Goal: Task Accomplishment & Management: Use online tool/utility

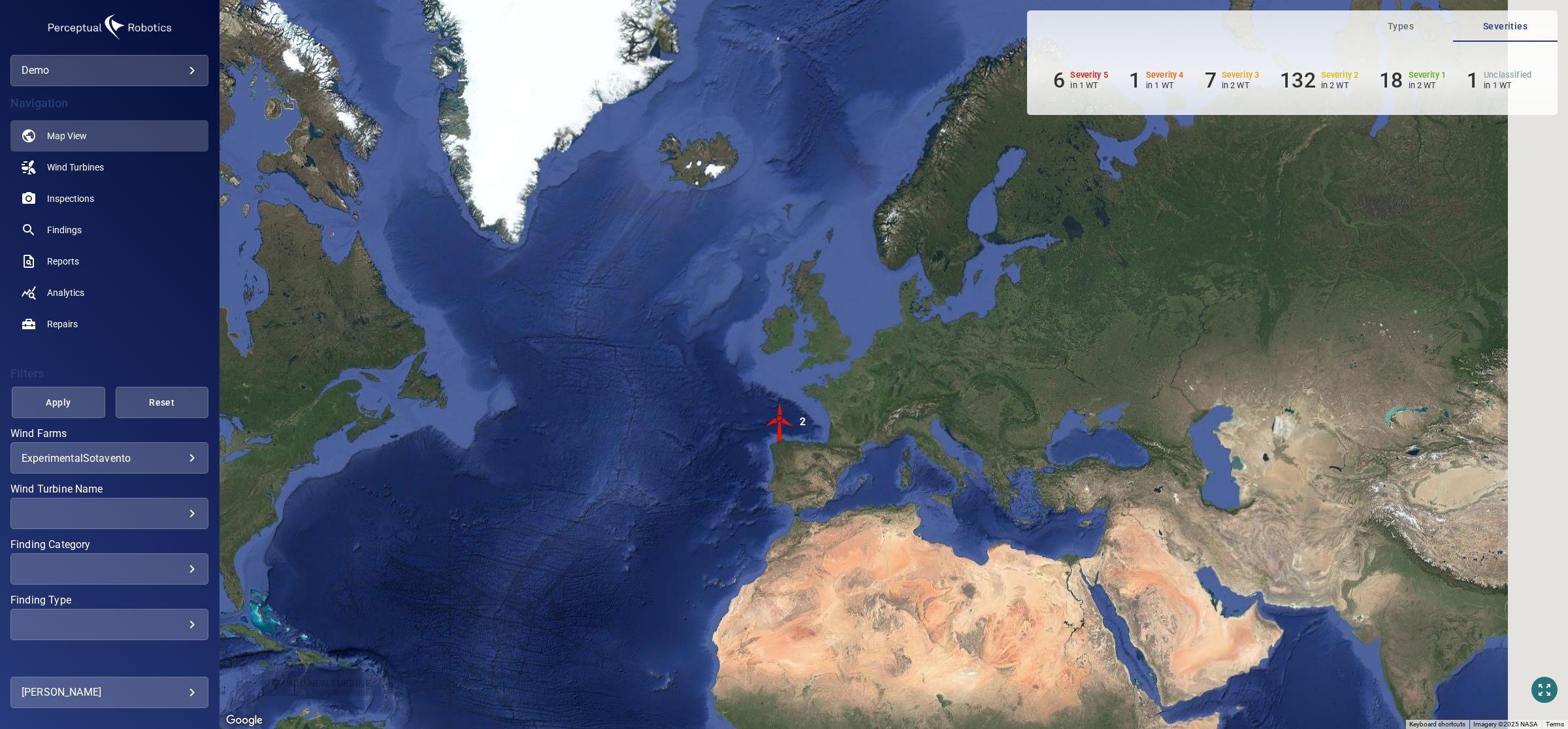
drag, startPoint x: 1026, startPoint y: 338, endPoint x: 922, endPoint y: 408, distance: 125.4
click at [924, 408] on div "To activate drag with keyboard, press Alt + Enter. Once in keyboard drag state,…" at bounding box center [894, 364] width 1348 height 729
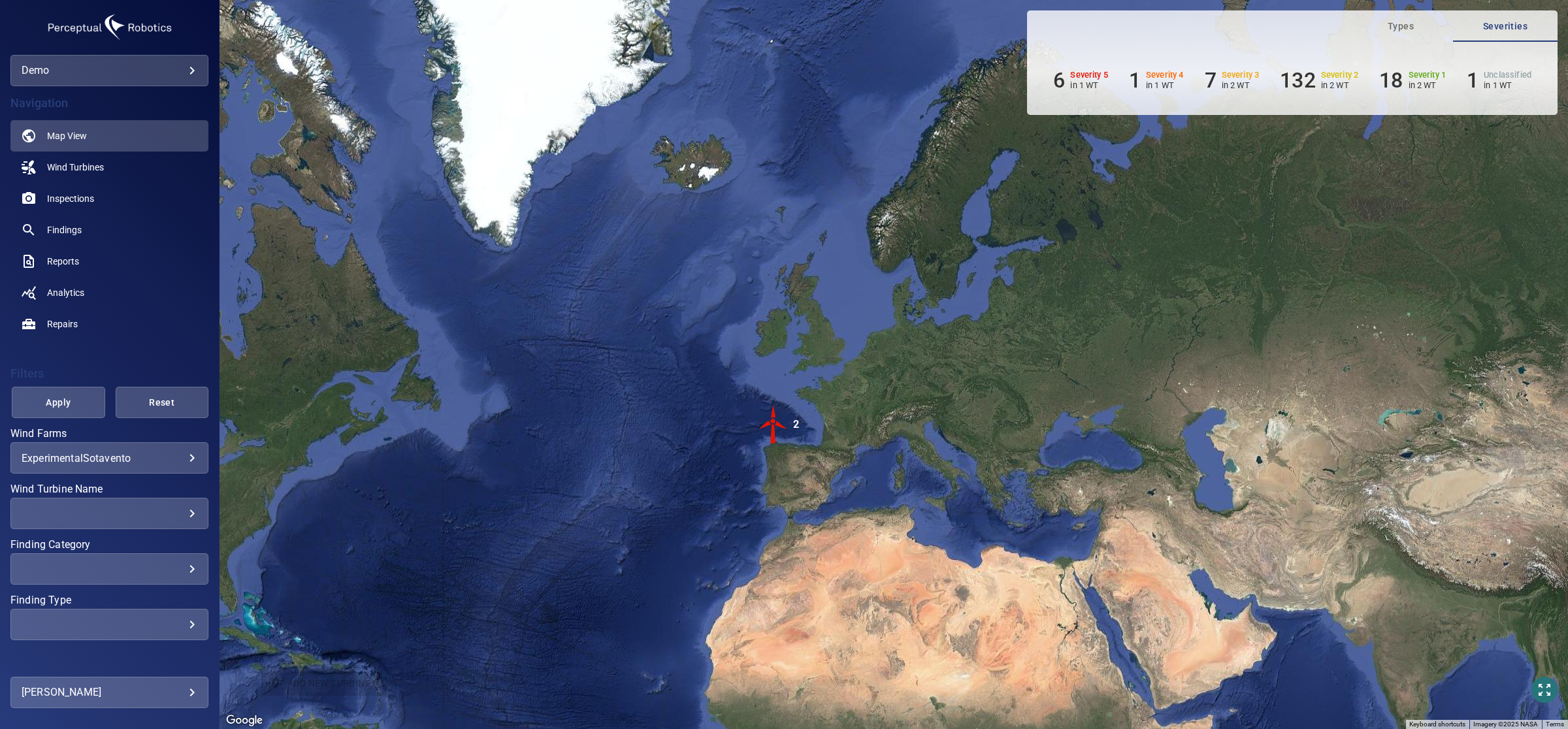
click at [773, 423] on img "2" at bounding box center [774, 424] width 39 height 39
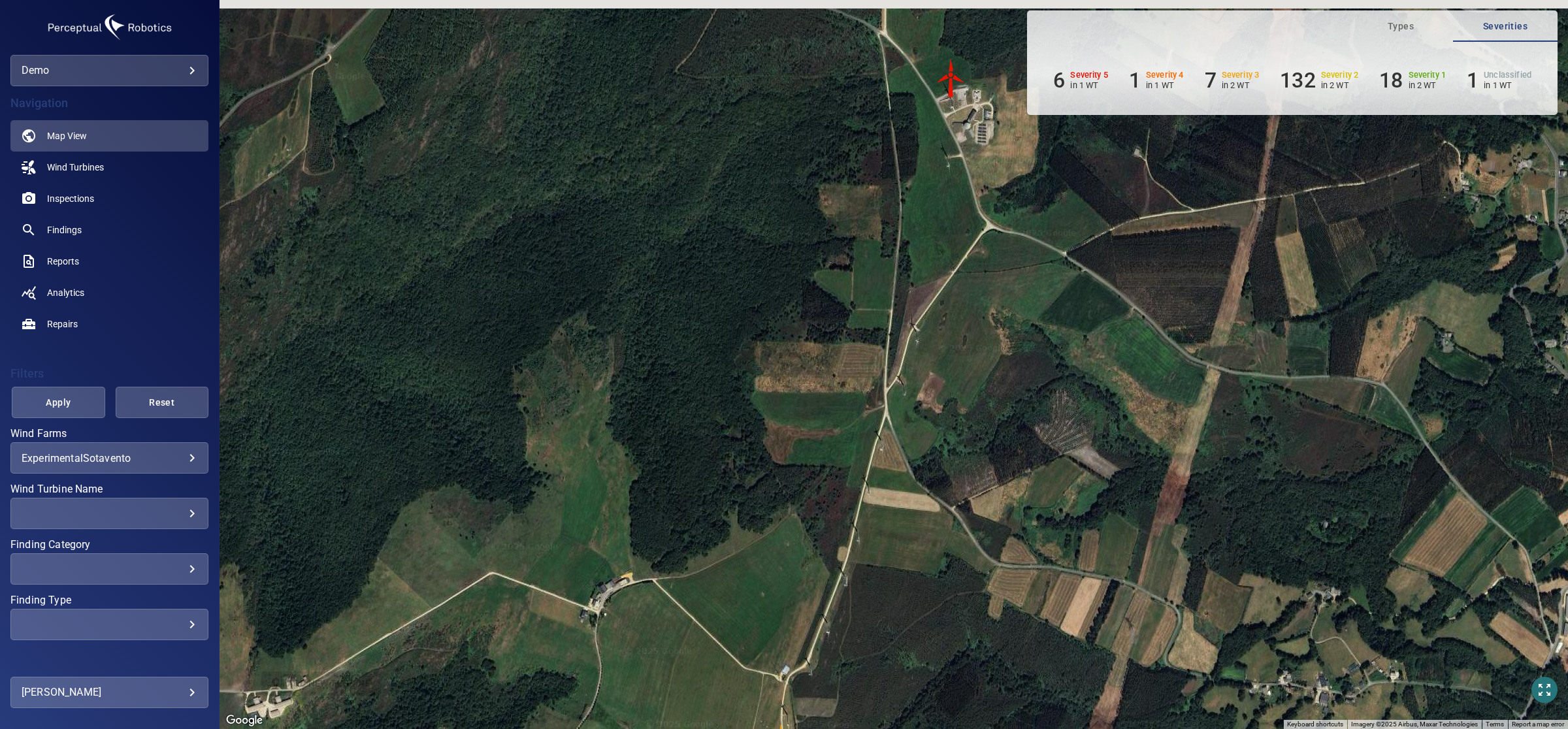
drag, startPoint x: 954, startPoint y: 183, endPoint x: 944, endPoint y: 167, distance: 18.9
click at [944, 200] on div "To navigate, press the arrow keys. To activate drag with keyboard, press Alt + …" at bounding box center [894, 364] width 1348 height 729
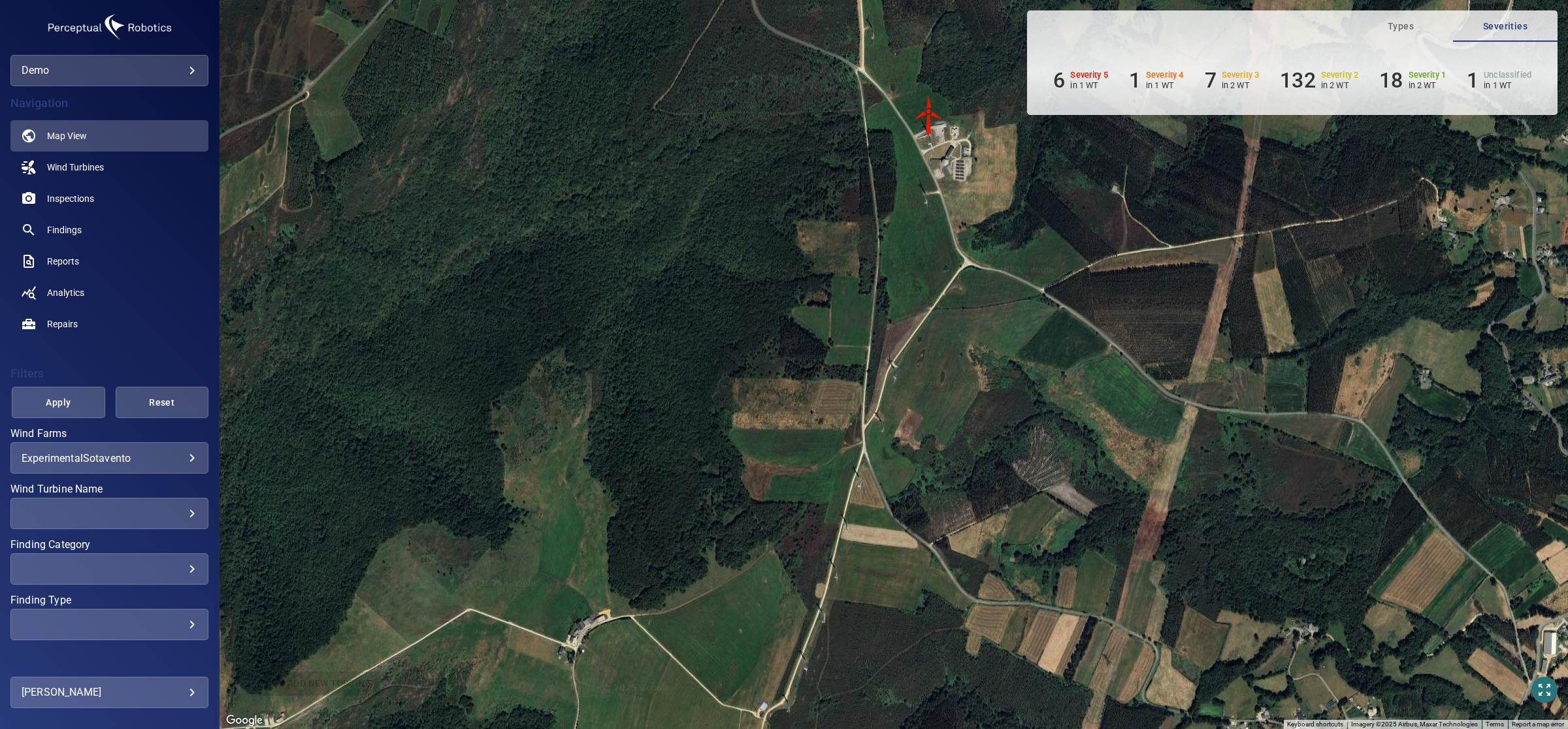
click at [928, 128] on img "WTG-14" at bounding box center [929, 115] width 39 height 39
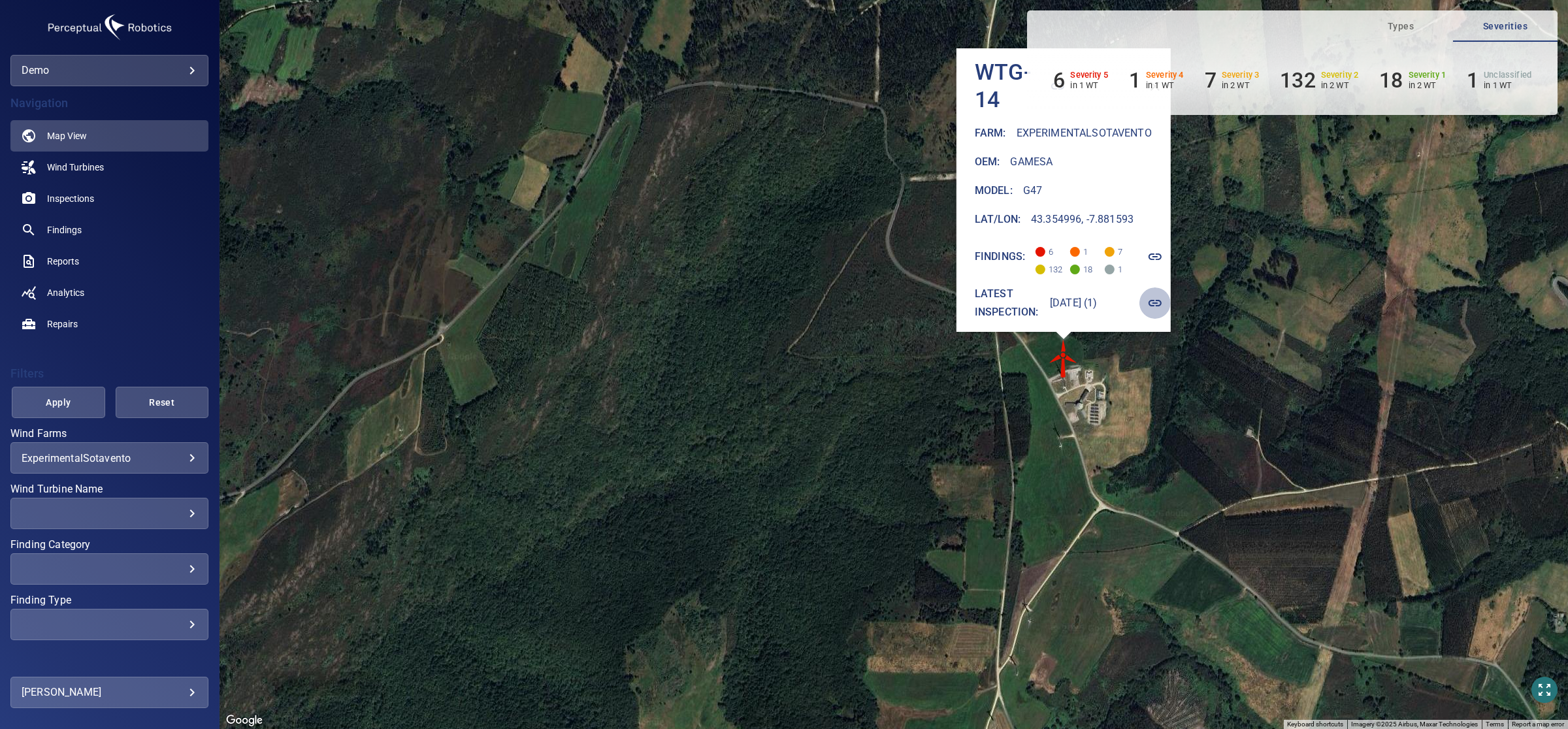
click at [1154, 295] on icon "button" at bounding box center [1155, 303] width 16 height 16
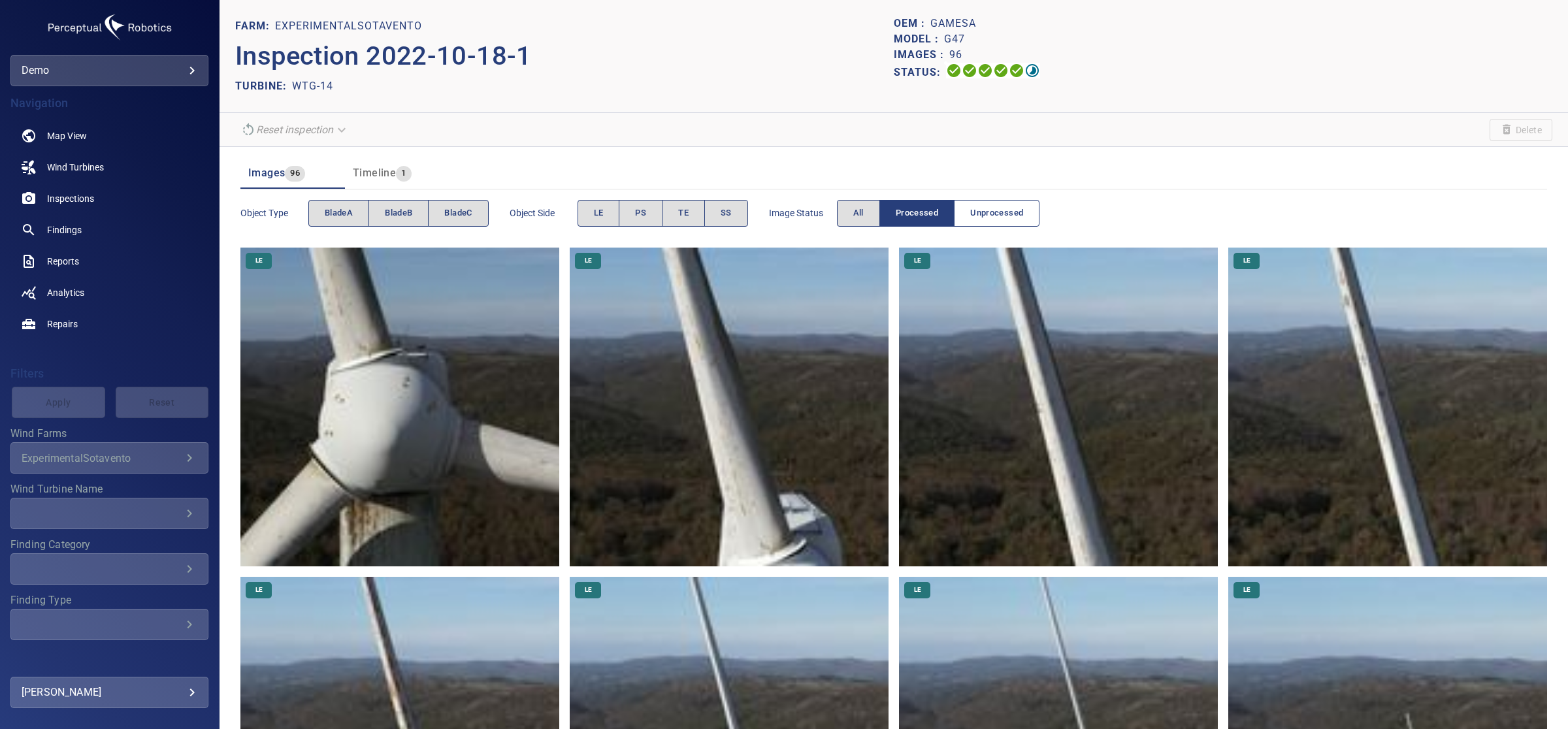
click at [1001, 218] on span "Unprocessed" at bounding box center [996, 213] width 53 height 15
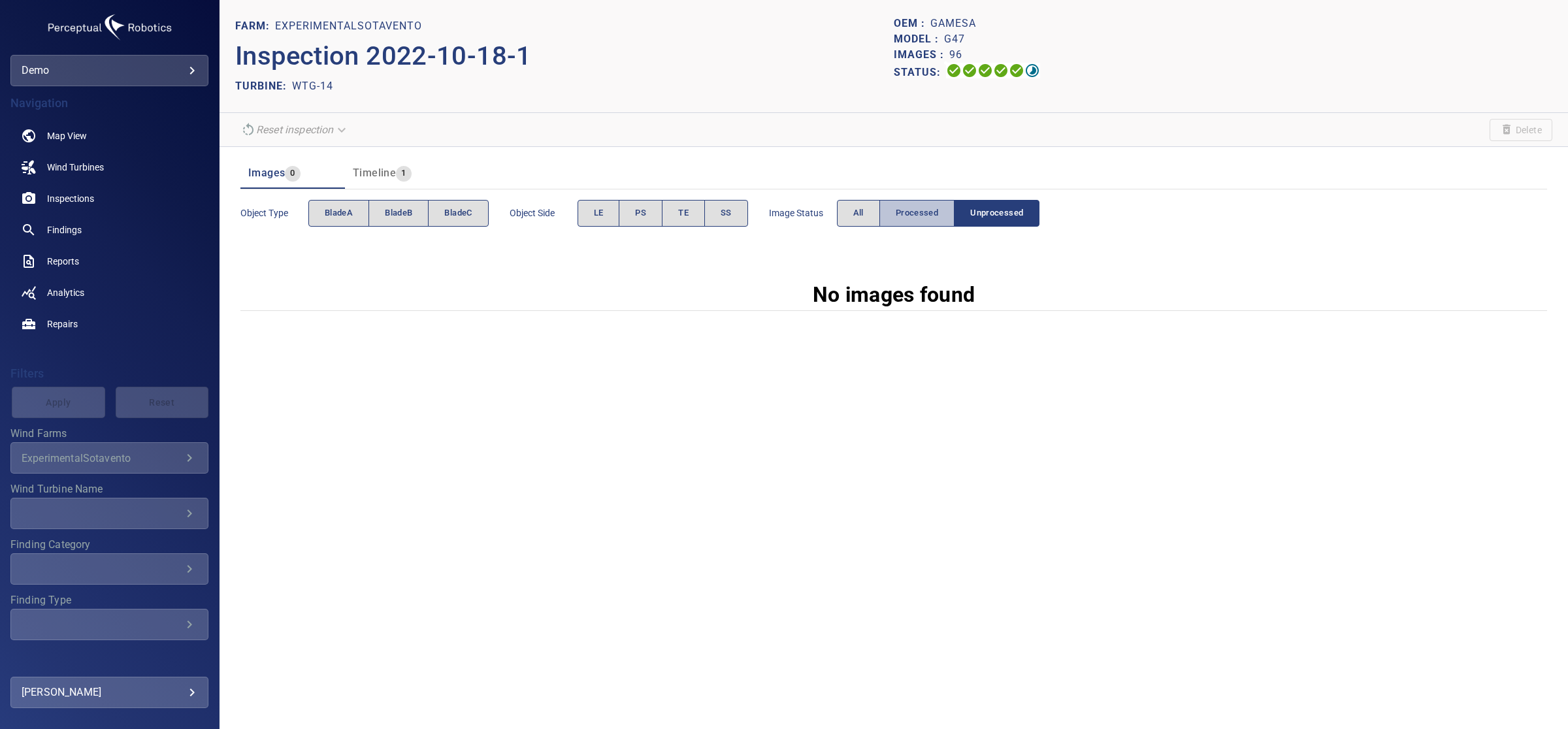
click at [913, 216] on span "Processed" at bounding box center [916, 213] width 42 height 15
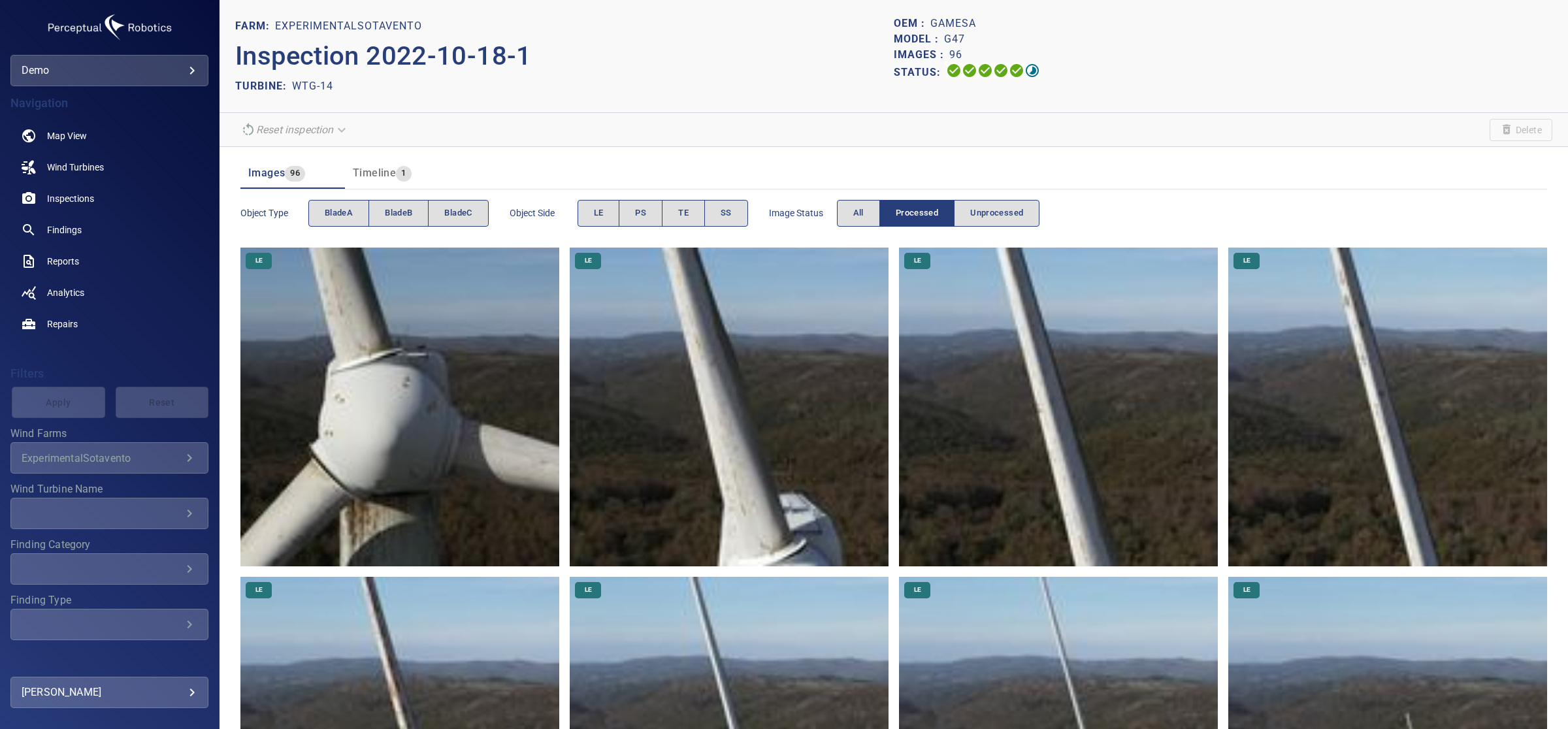
click at [358, 177] on span "Timeline" at bounding box center [374, 172] width 43 height 13
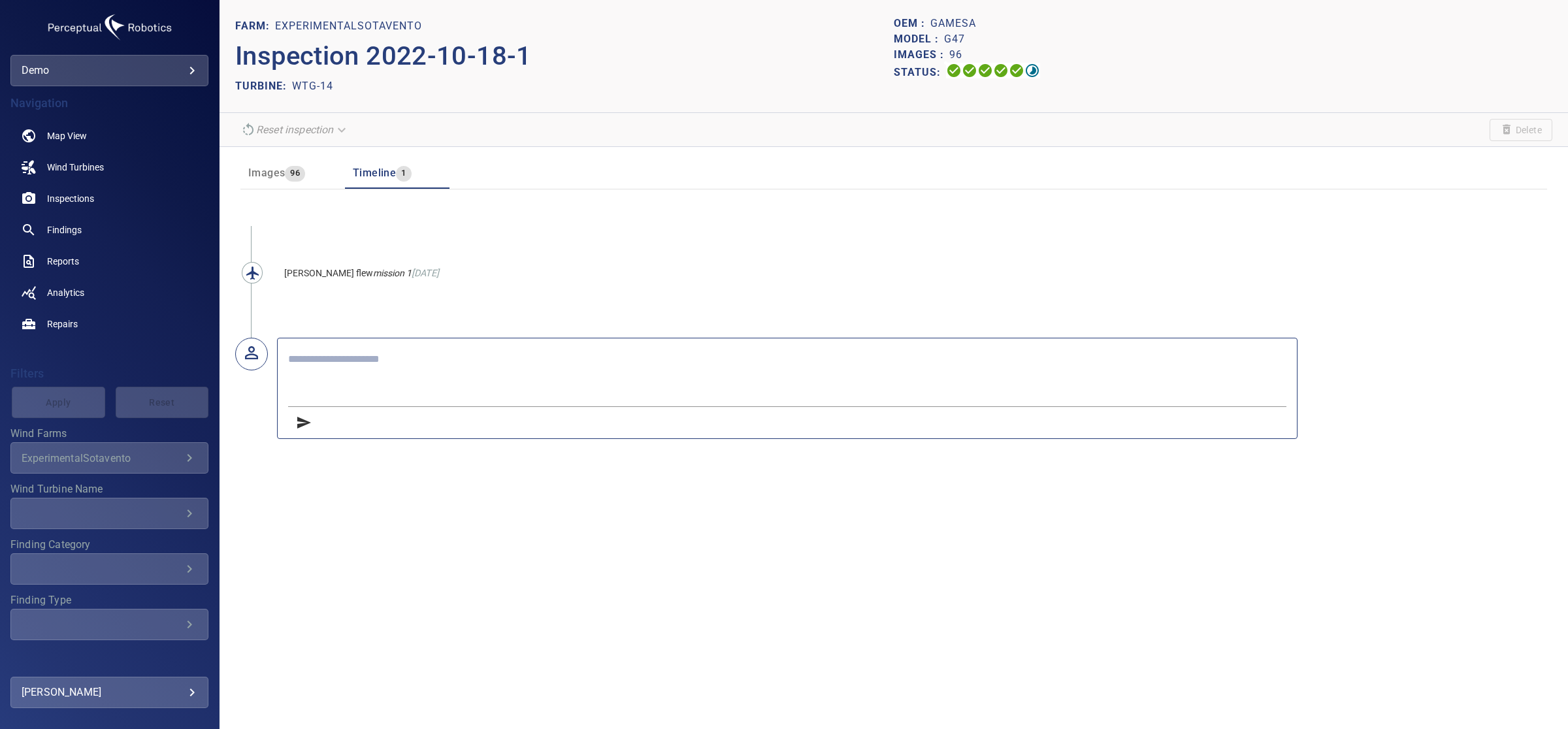
click at [389, 370] on textarea at bounding box center [787, 377] width 998 height 49
click at [579, 285] on p "[PERSON_NAME] flew mission 1 [DATE]" at bounding box center [656, 273] width 742 height 30
click at [294, 187] on button "Images 96" at bounding box center [292, 173] width 104 height 31
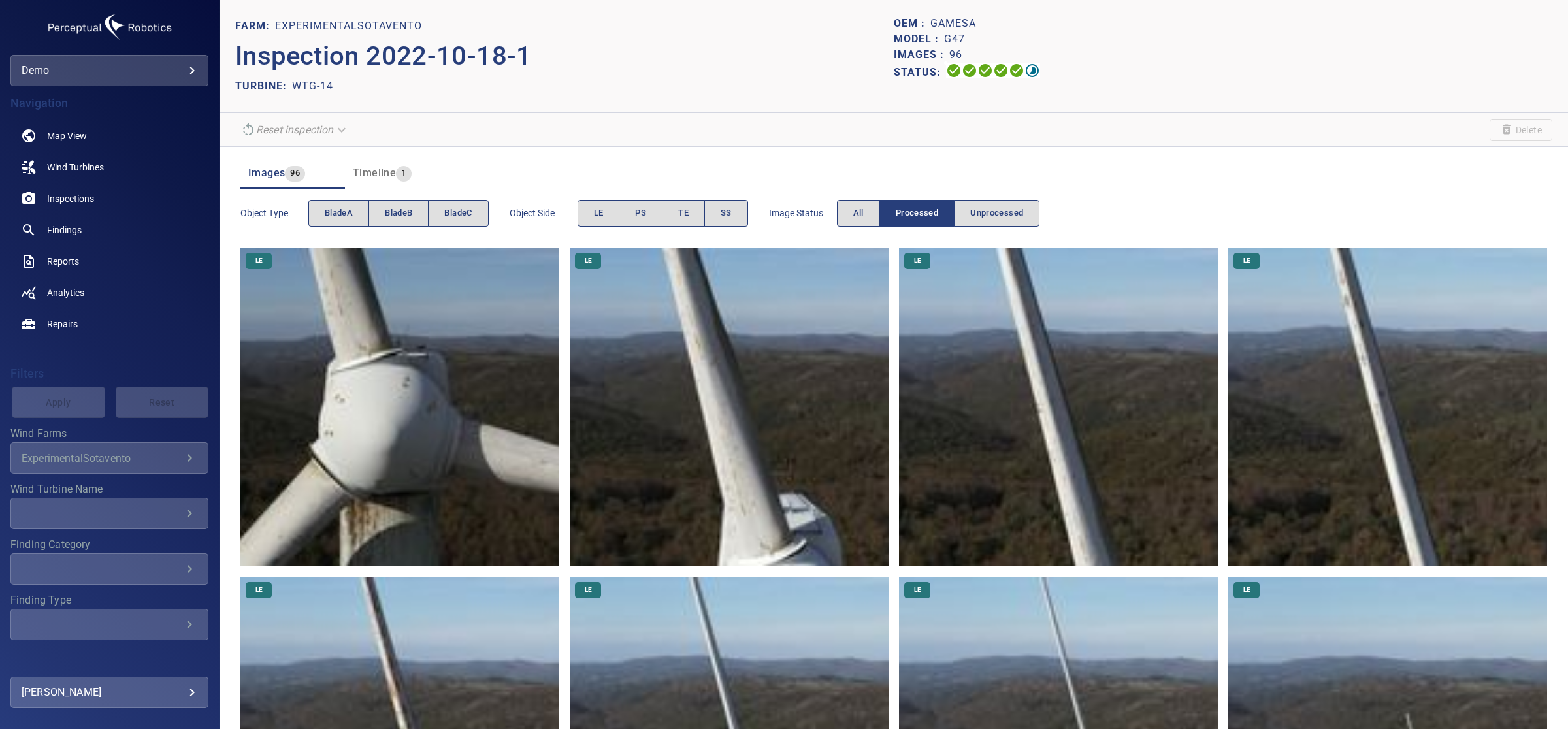
click at [314, 125] on em "Reset inspection" at bounding box center [294, 129] width 77 height 13
click at [314, 91] on p "WTG-14" at bounding box center [313, 87] width 41 height 16
click at [1048, 389] on img at bounding box center [1058, 406] width 319 height 319
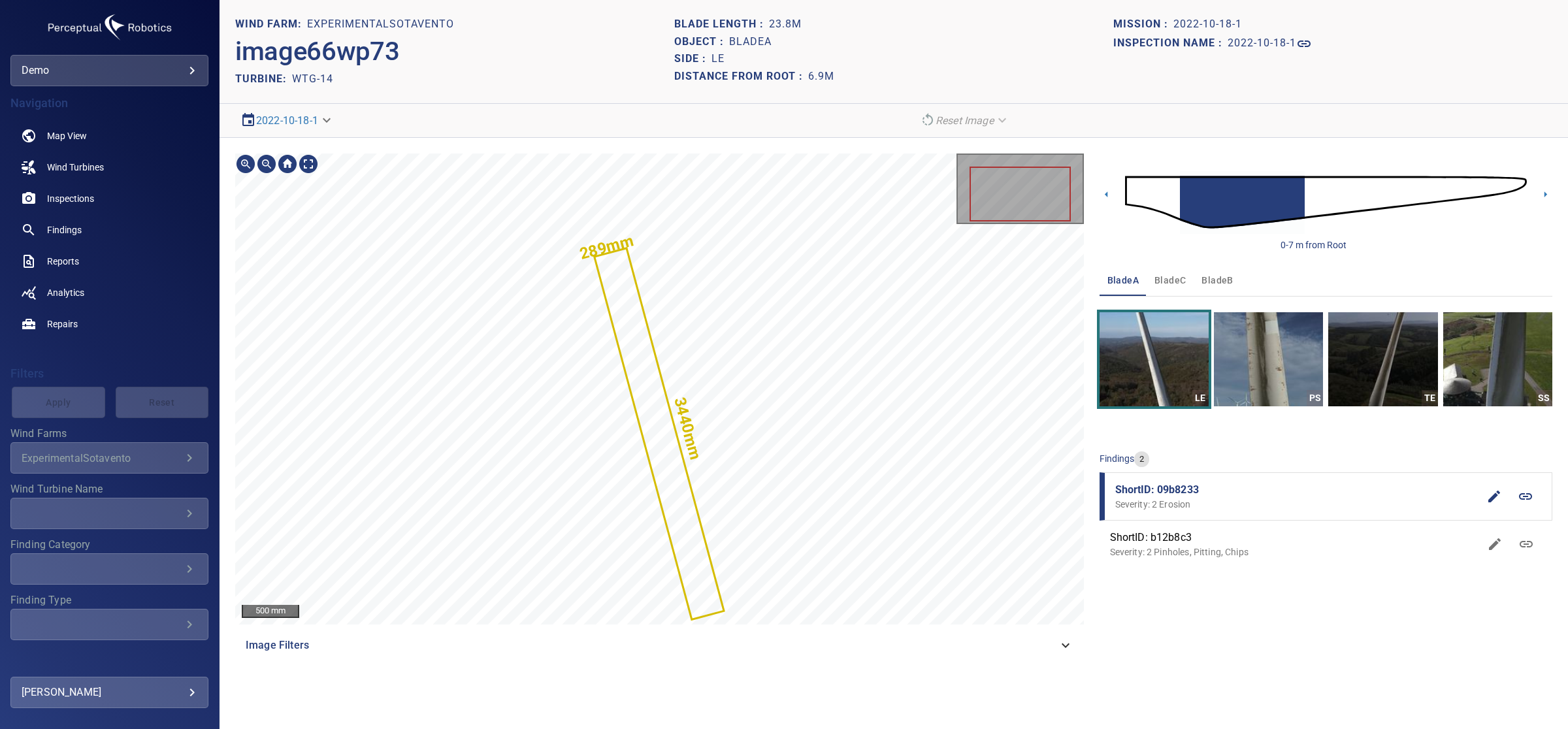
click at [670, 391] on div "3440mm 289mm ExperimentalSotavento/WTG-14/09b82330-4fde-11ed-bff5-35df4eedc019 …" at bounding box center [659, 389] width 848 height 470
click at [1239, 540] on span "ShortID: b12b8c3" at bounding box center [1293, 537] width 369 height 16
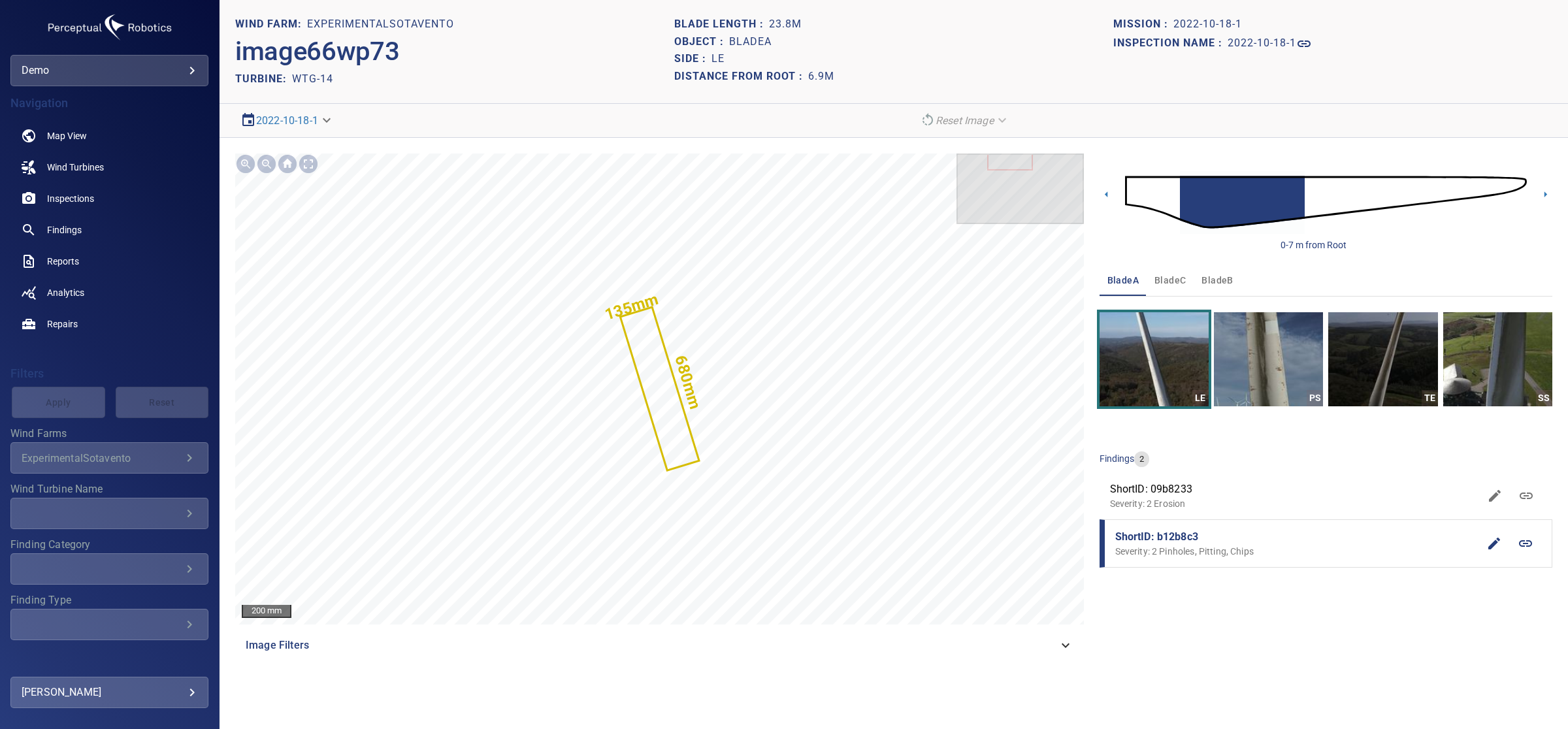
click at [1221, 508] on p "Severity: 2 Erosion" at bounding box center [1293, 503] width 369 height 13
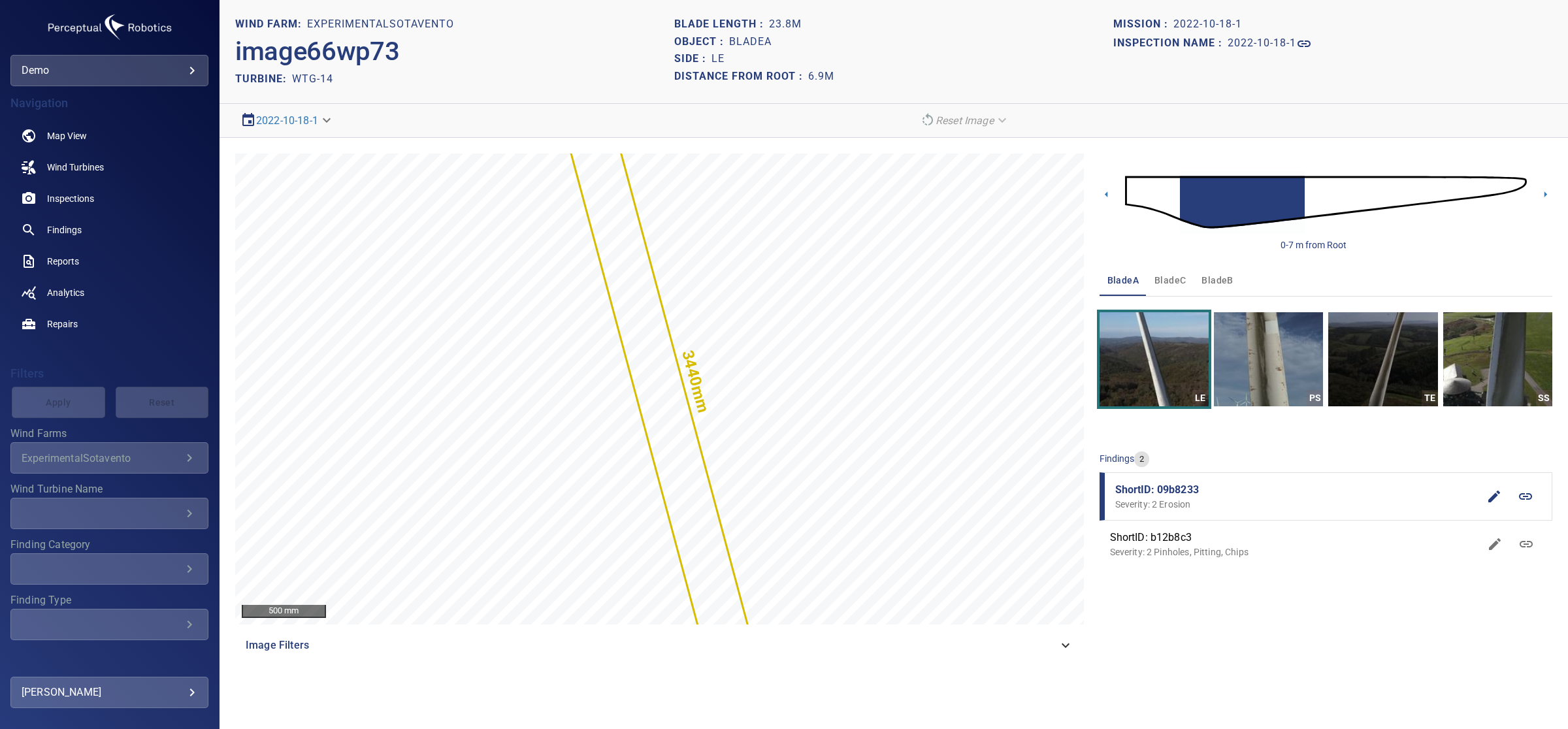
click at [1234, 502] on p "Severity: 2 Erosion" at bounding box center [1296, 504] width 363 height 13
click at [307, 119] on body "**********" at bounding box center [784, 414] width 1568 height 829
click at [321, 144] on li "2022-10-17-3" at bounding box center [287, 144] width 104 height 24
click at [321, 117] on body "**********" at bounding box center [784, 414] width 1568 height 829
click at [309, 149] on li "2022-10-17-3" at bounding box center [287, 144] width 104 height 24
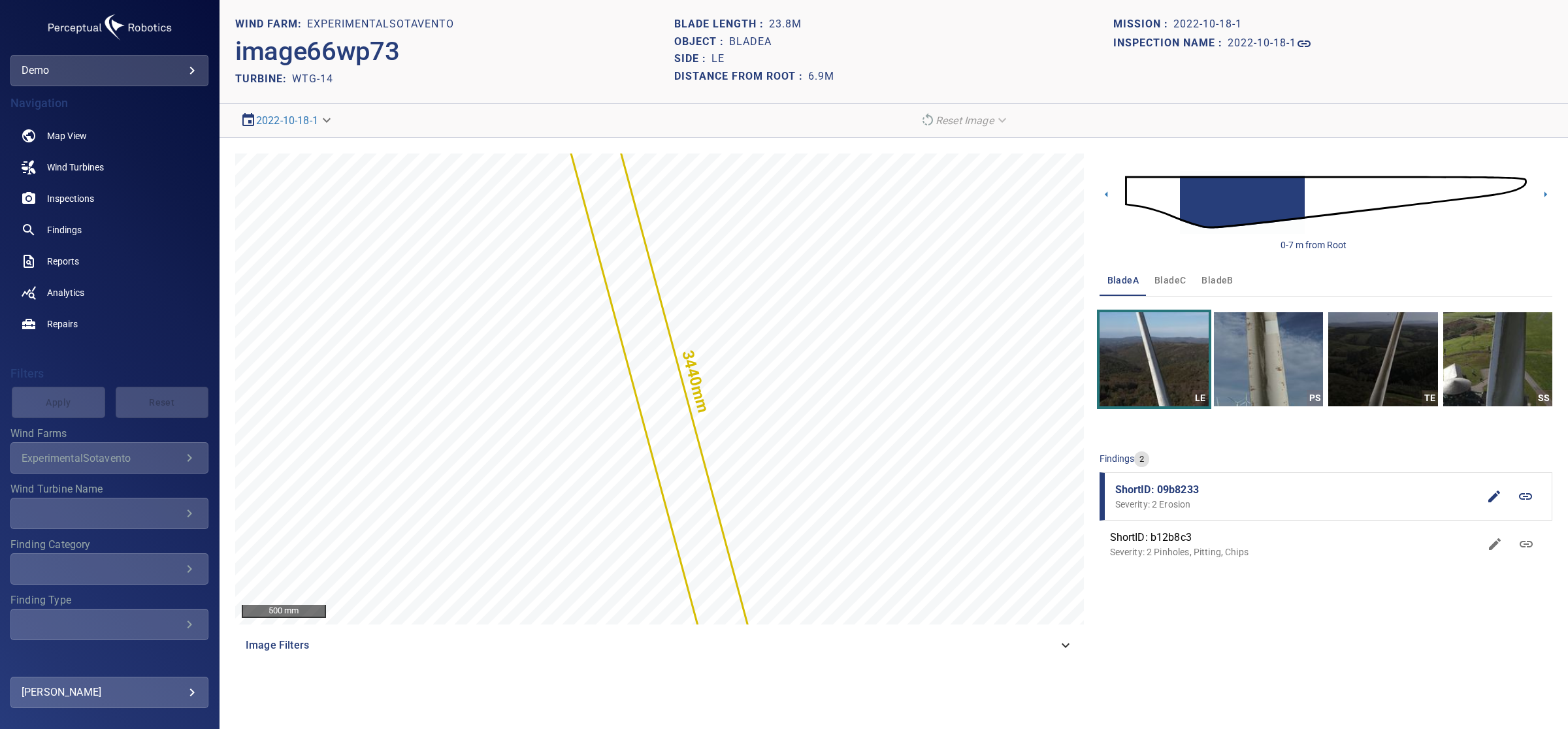
click at [282, 112] on body "**********" at bounding box center [784, 414] width 1568 height 829
click at [307, 141] on link "2022-10-17-3" at bounding box center [276, 144] width 62 height 16
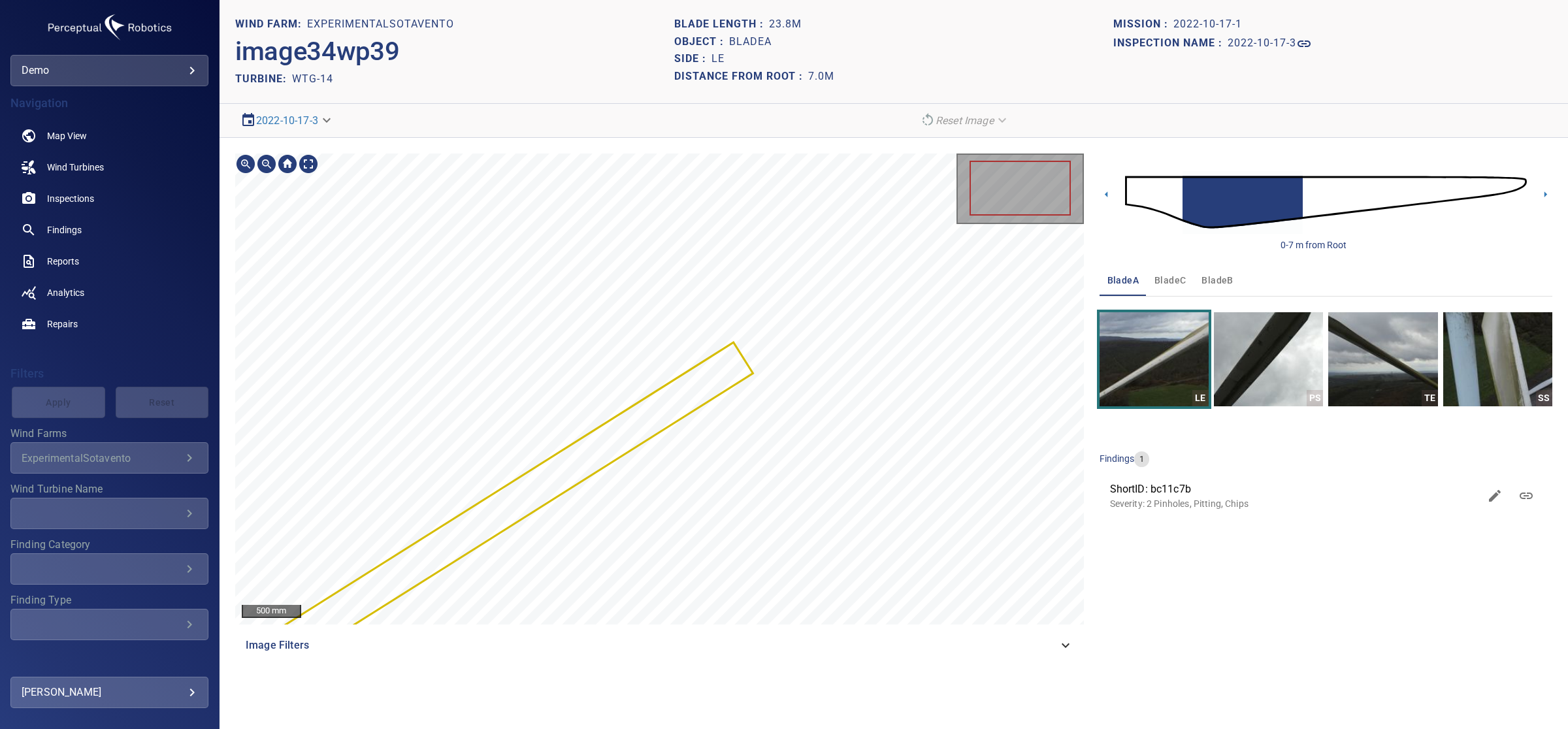
click at [671, 448] on div "ExperimentalSotavento/WTG-14/bc11c7b0-583b-11ed-8452-29f990f283ce Severity 2 Pi…" at bounding box center [659, 389] width 848 height 470
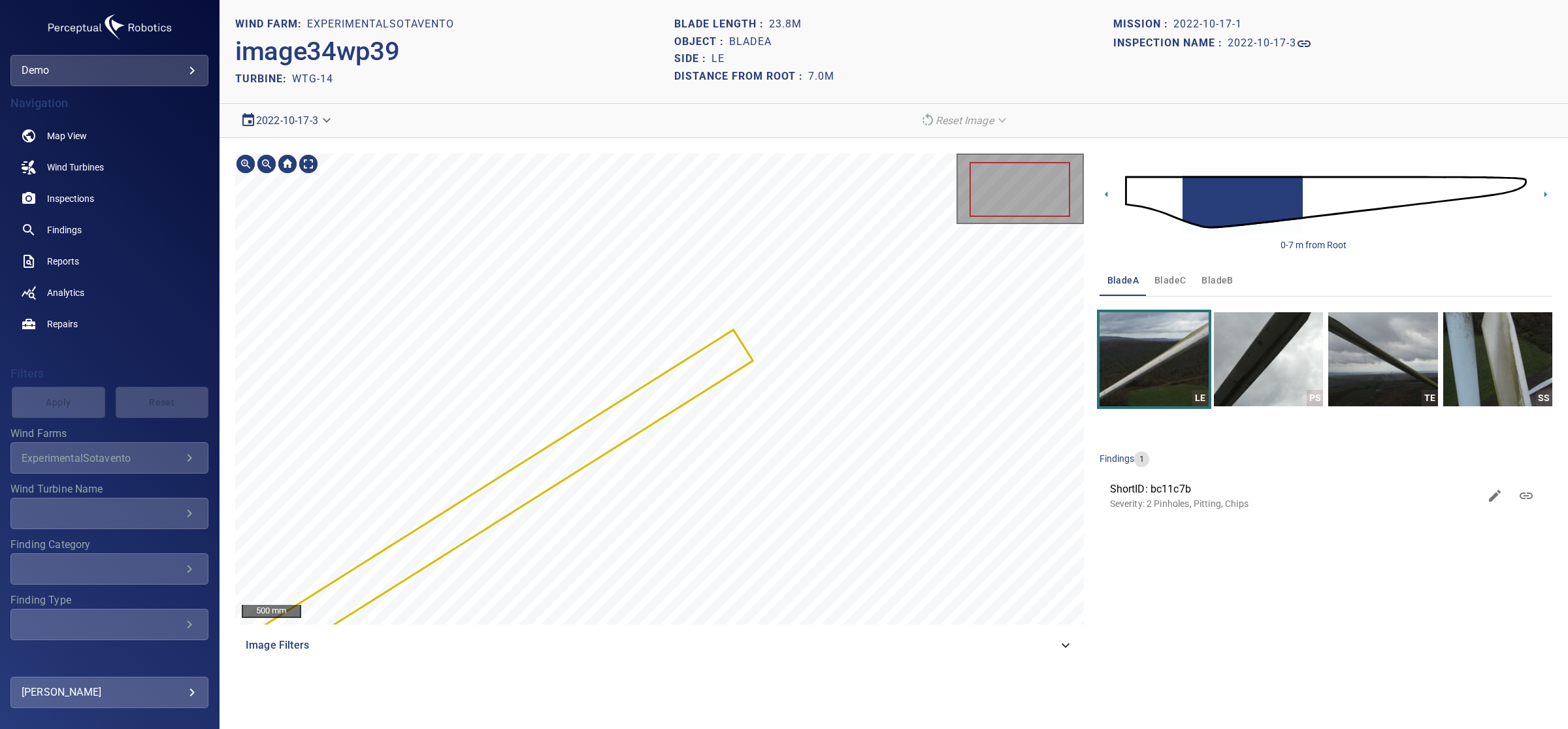
click at [270, 121] on body "**********" at bounding box center [784, 414] width 1568 height 829
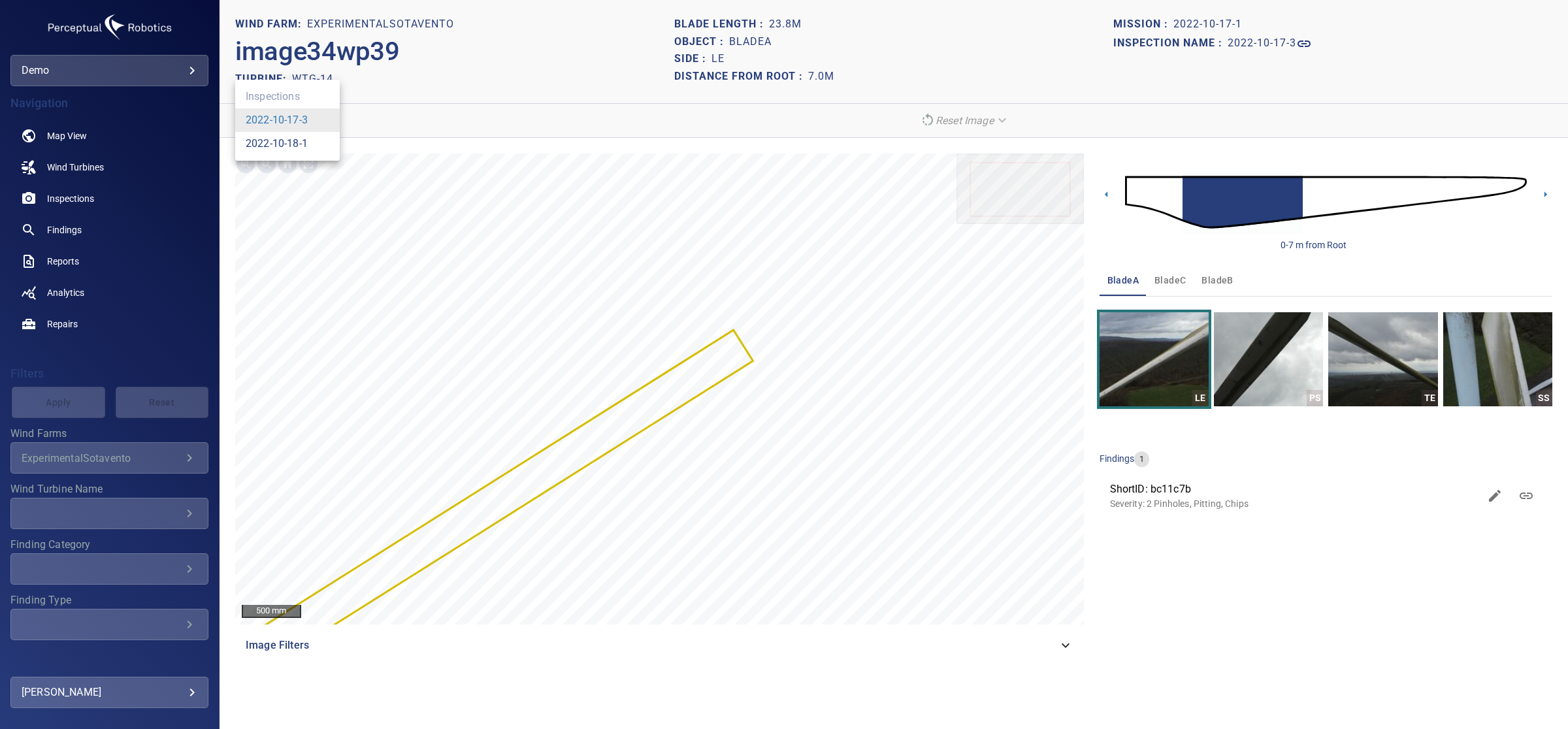
click at [301, 145] on link "2022-10-18-1" at bounding box center [276, 144] width 62 height 16
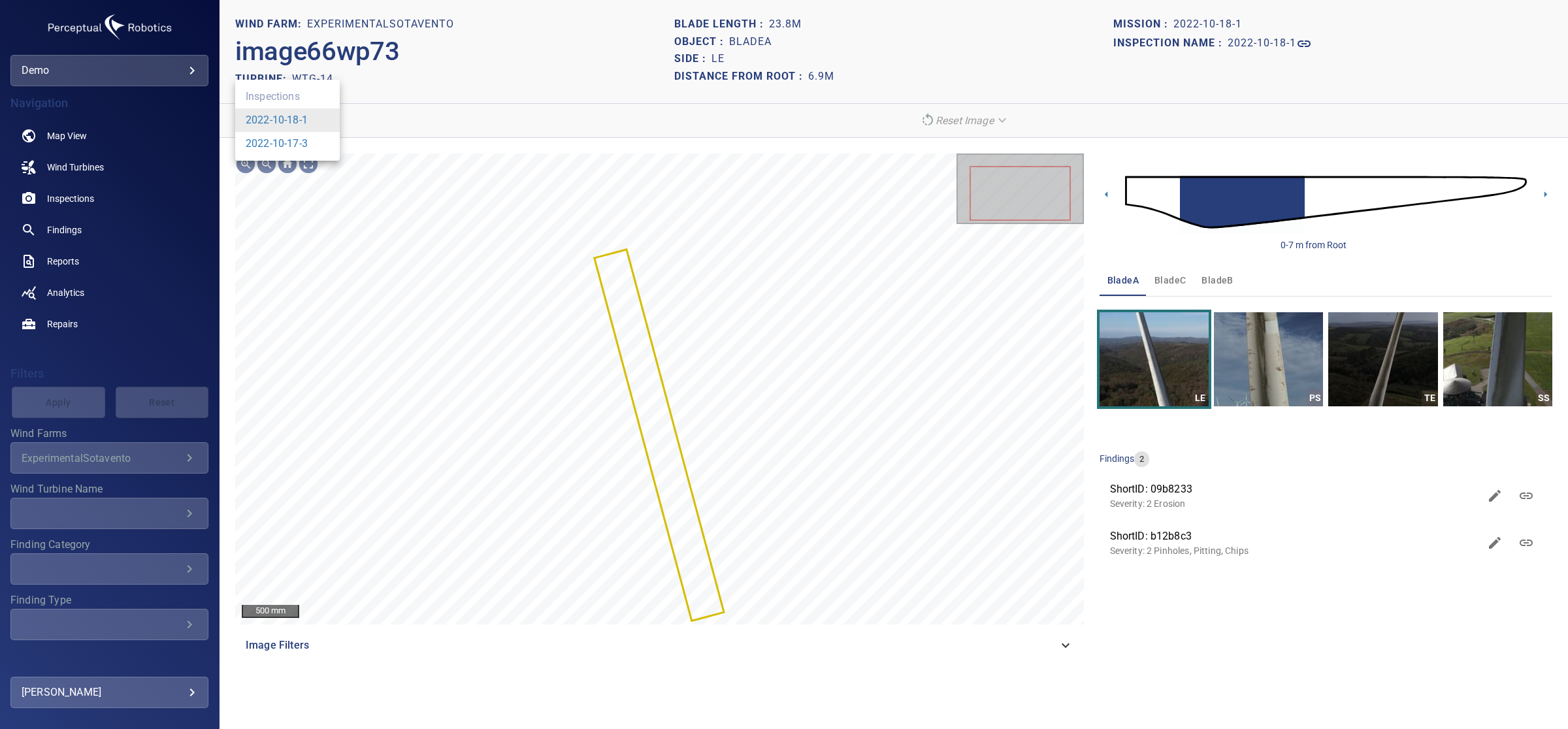
click at [290, 115] on body "**********" at bounding box center [784, 414] width 1568 height 829
click at [469, 117] on div at bounding box center [784, 364] width 1568 height 729
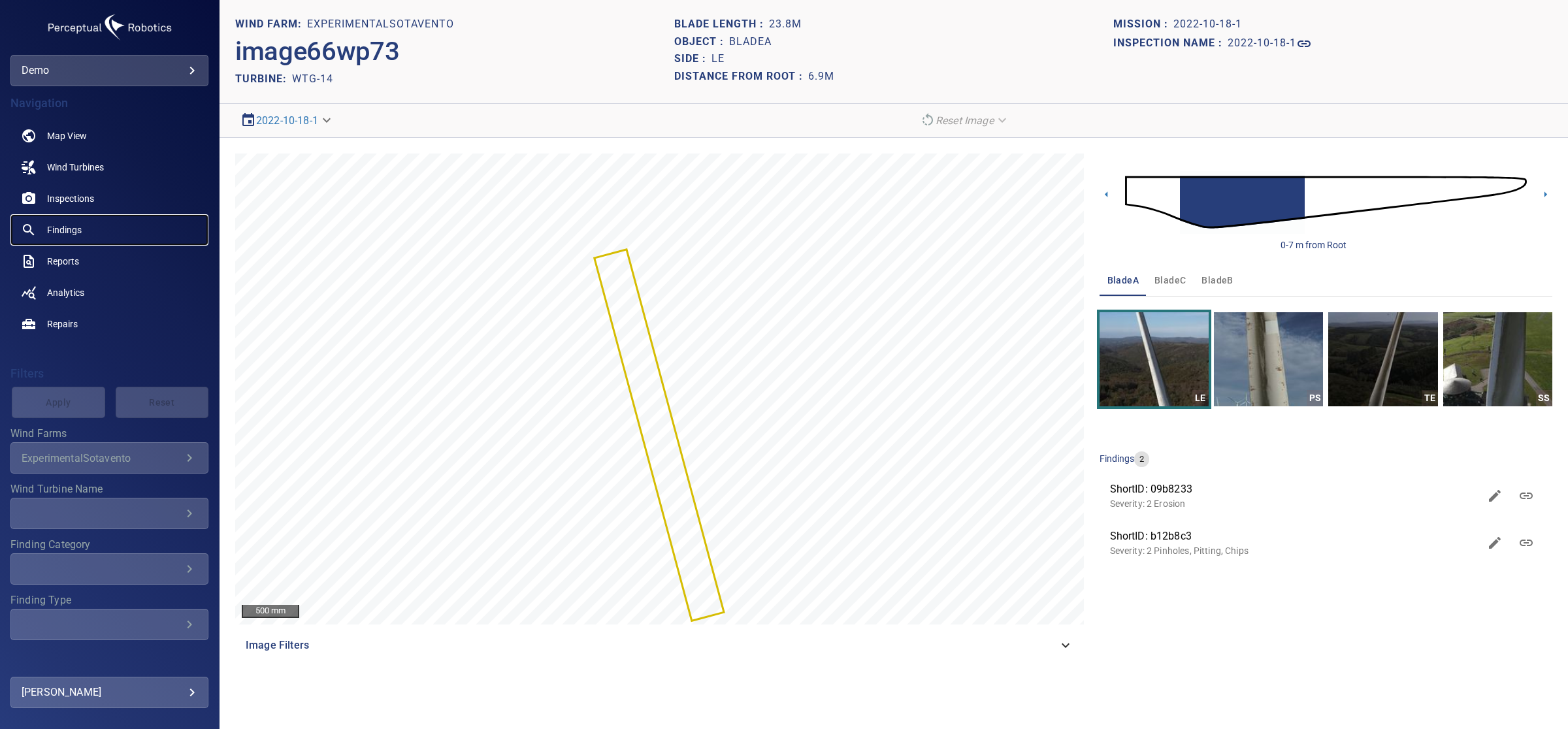
click at [92, 228] on link "Findings" at bounding box center [109, 230] width 198 height 31
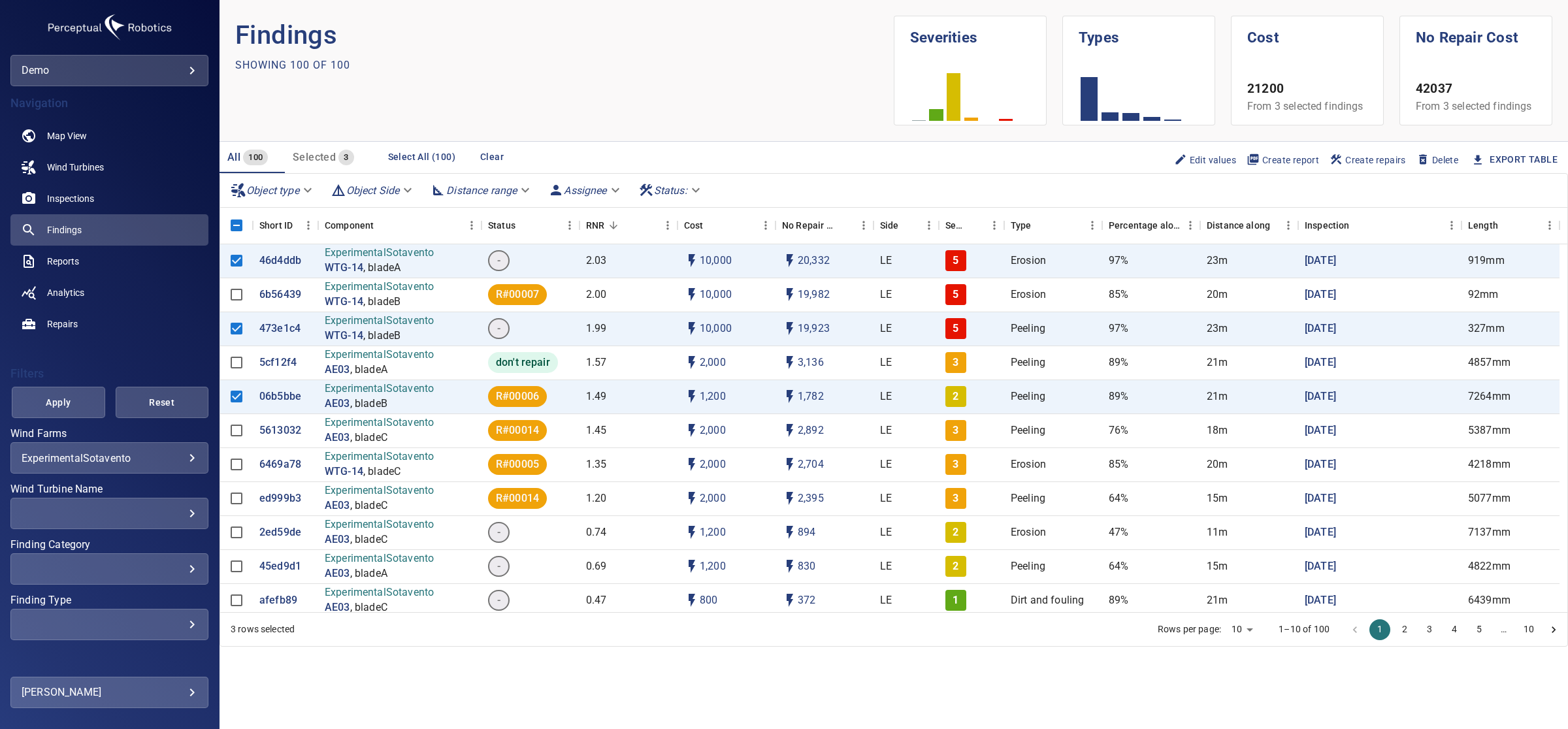
click at [1301, 156] on span "Create report" at bounding box center [1283, 159] width 73 height 15
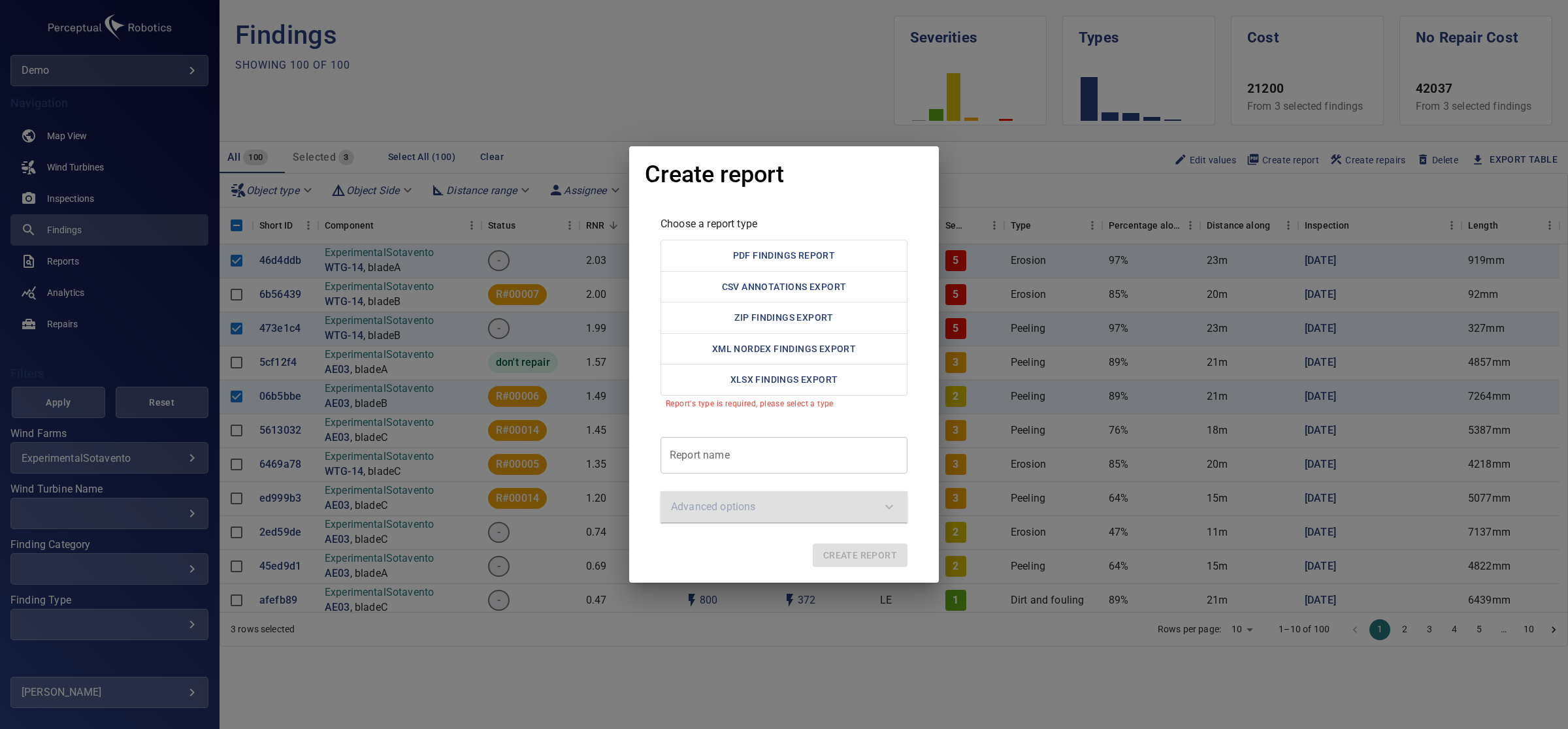
click at [973, 154] on div "Create report Choose a report type PDF Findings Report CSV Annotations Export Z…" at bounding box center [784, 364] width 1568 height 729
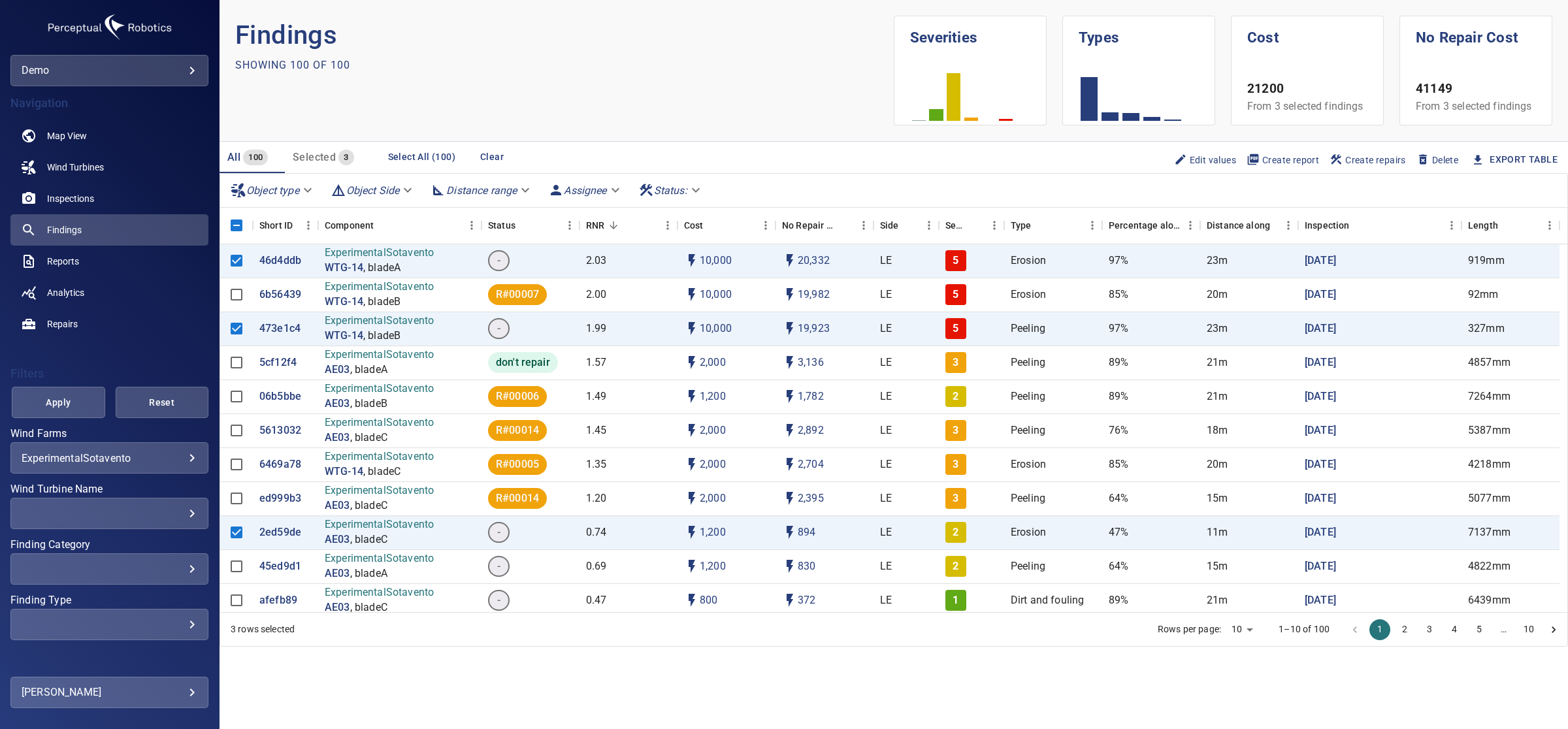
click at [1371, 163] on span "Create repairs" at bounding box center [1367, 159] width 77 height 15
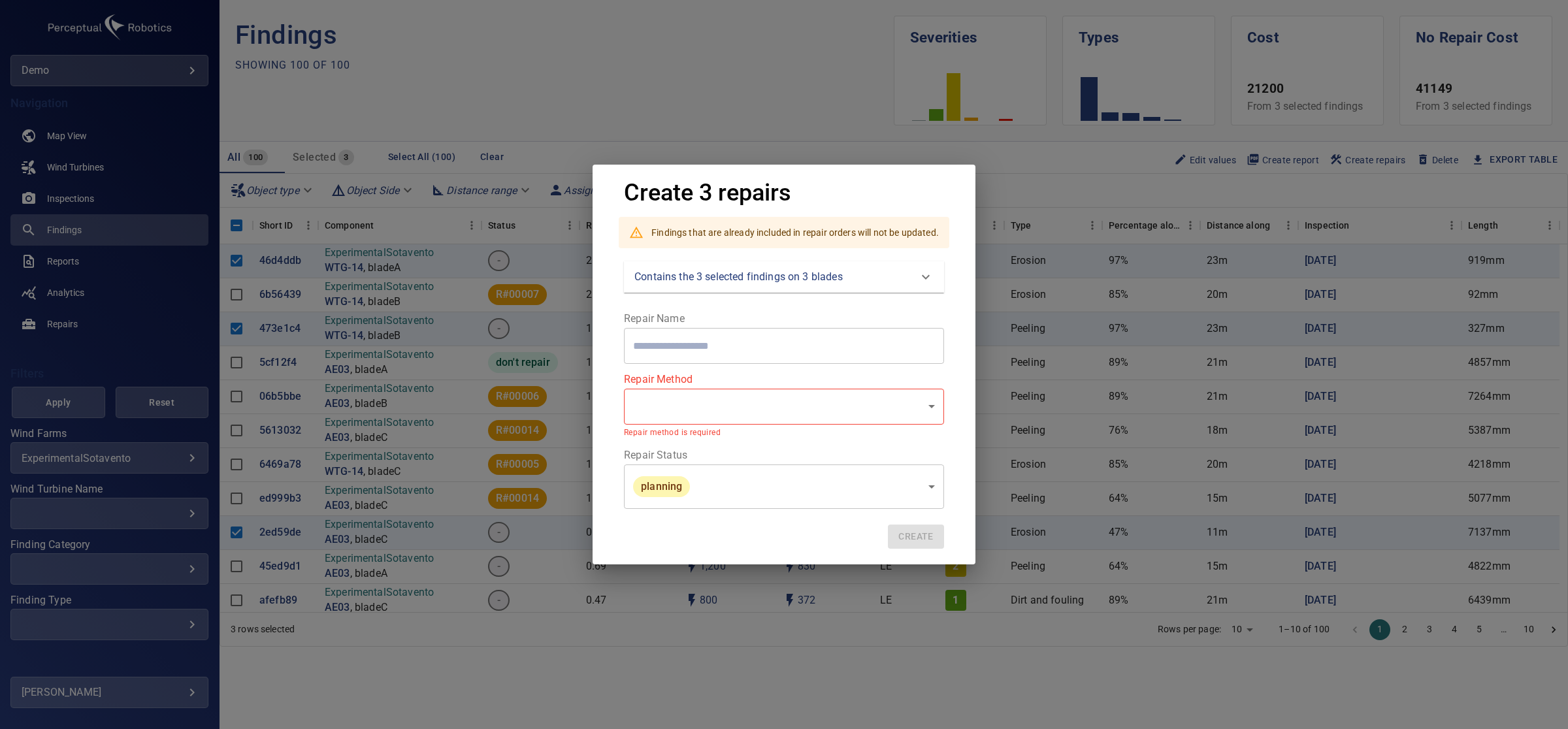
click at [970, 129] on div "Create 3 repairs Findings that are already included in repair orders will not b…" at bounding box center [784, 364] width 1568 height 729
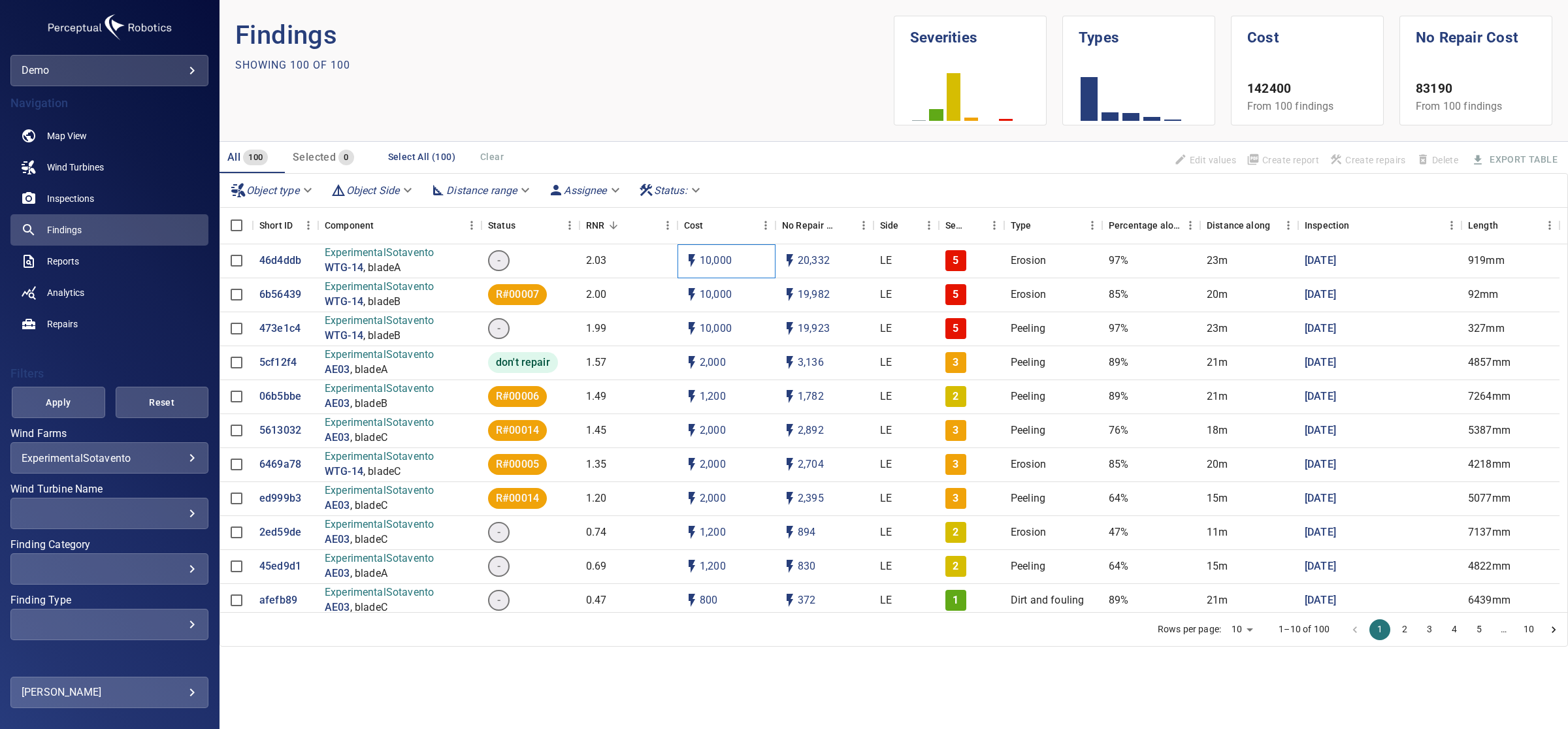
click at [714, 267] on p "10,000" at bounding box center [716, 260] width 32 height 15
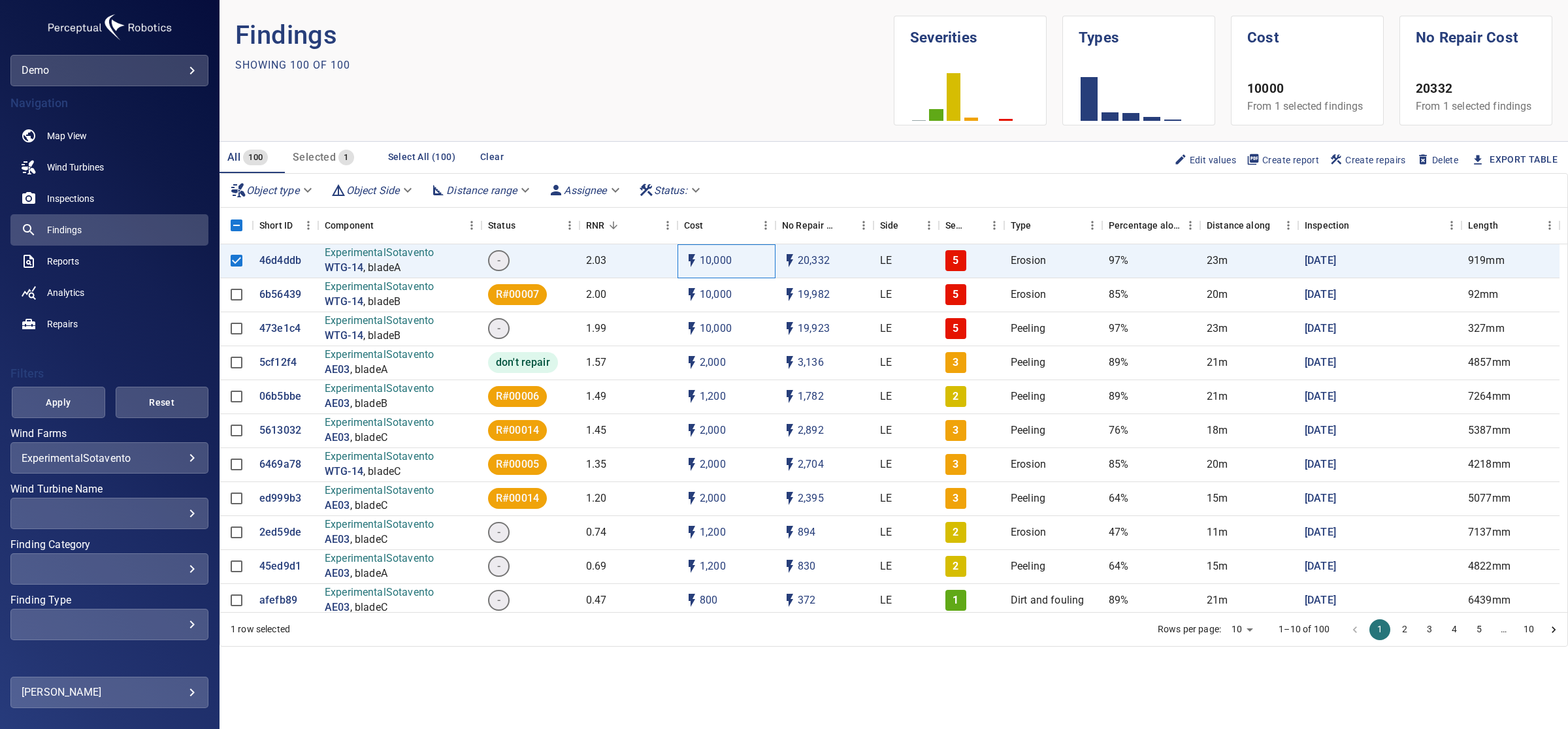
click at [720, 261] on p "10,000" at bounding box center [716, 260] width 32 height 15
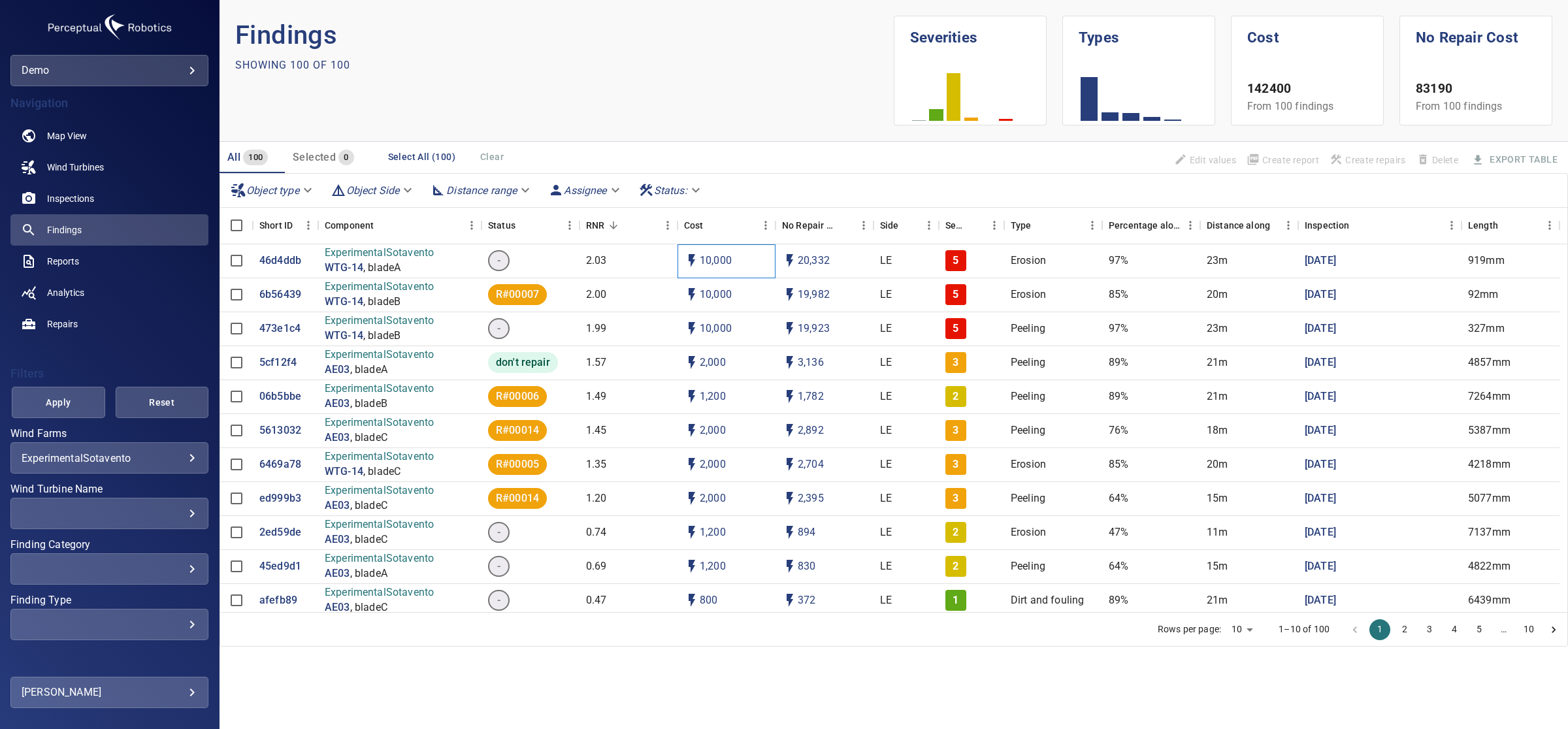
click at [720, 261] on p "10,000" at bounding box center [716, 260] width 32 height 15
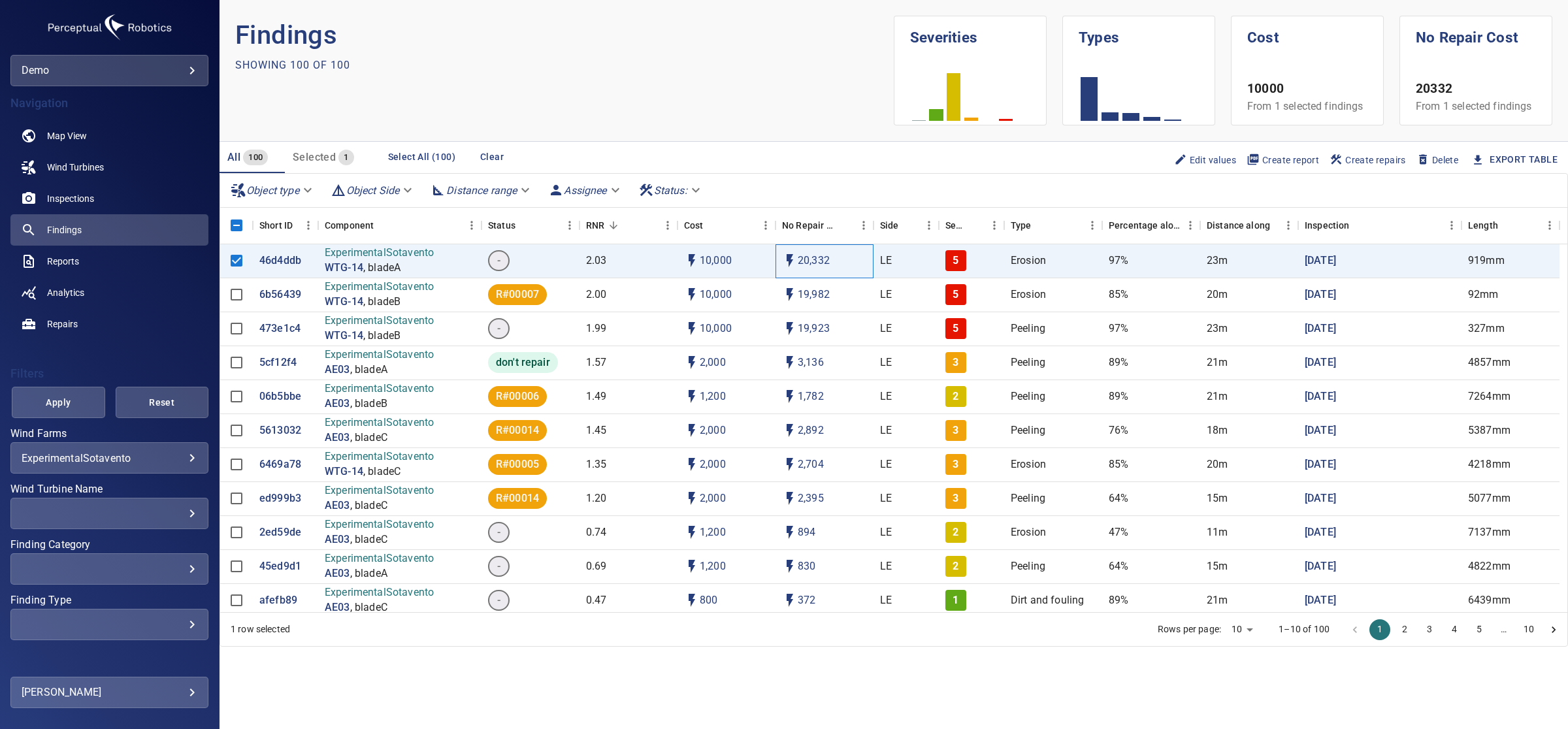
click at [801, 257] on p "20,332" at bounding box center [813, 260] width 32 height 15
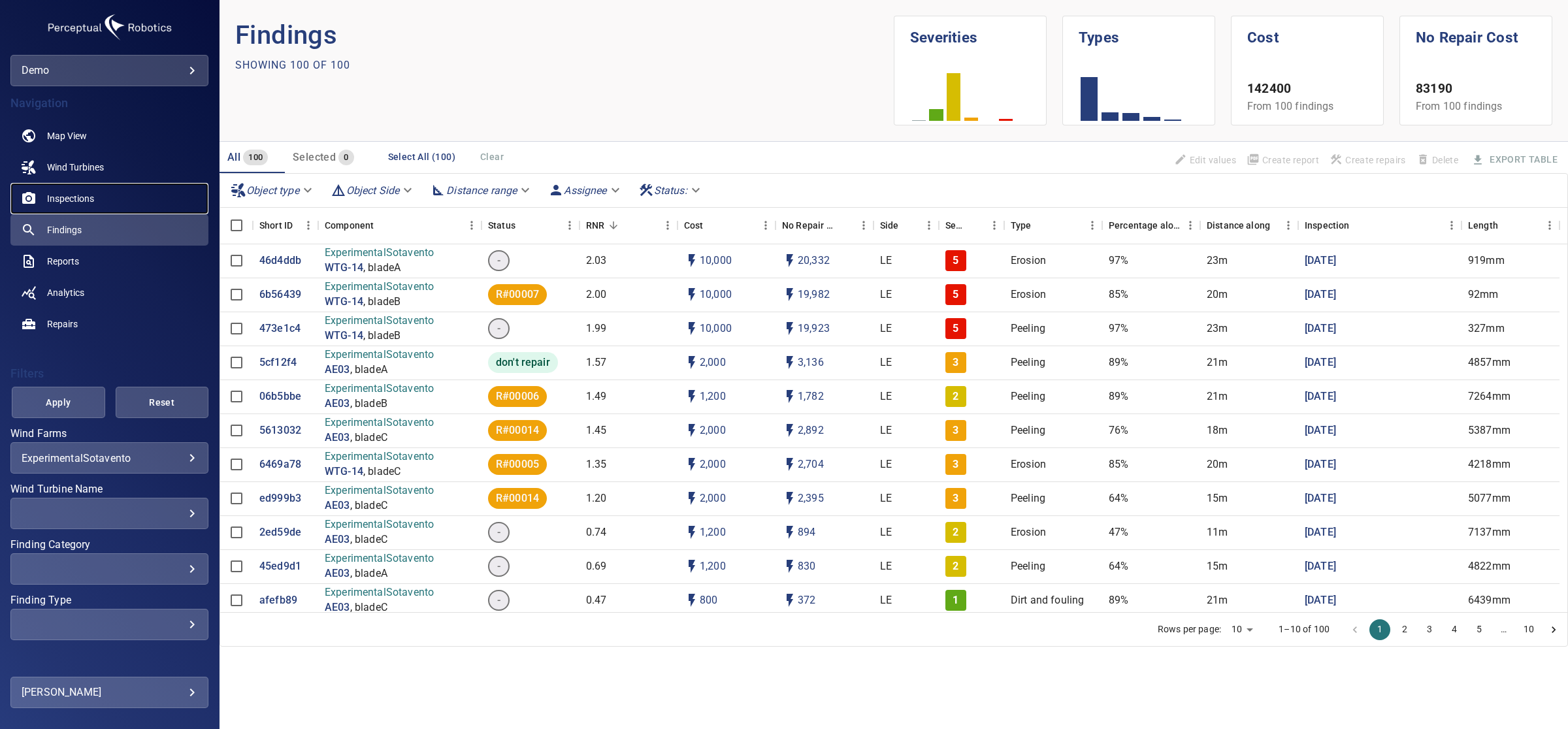
click at [85, 201] on span "Inspections" at bounding box center [71, 198] width 47 height 13
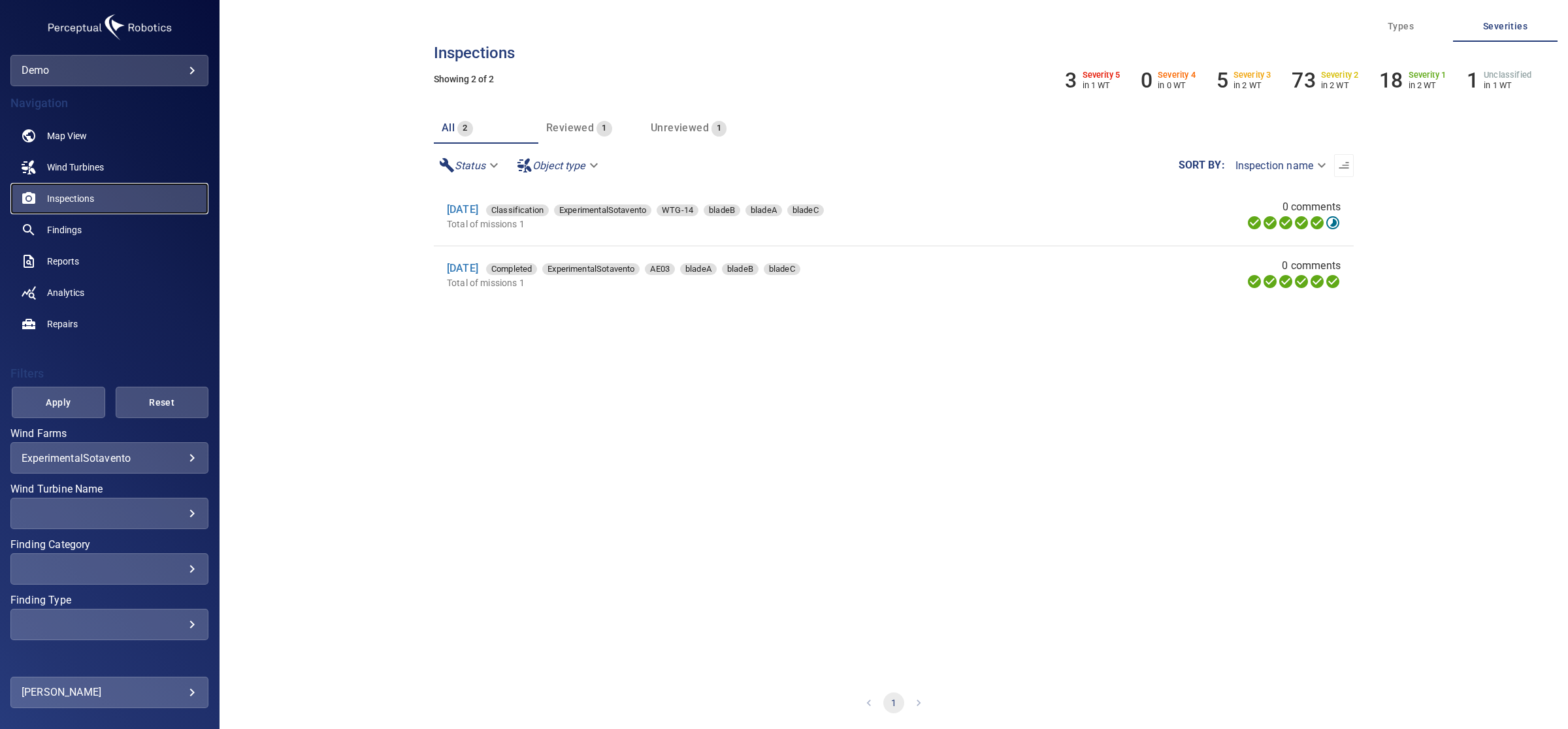
click at [86, 190] on link "Inspections" at bounding box center [109, 199] width 198 height 31
